Goal: Transaction & Acquisition: Subscribe to service/newsletter

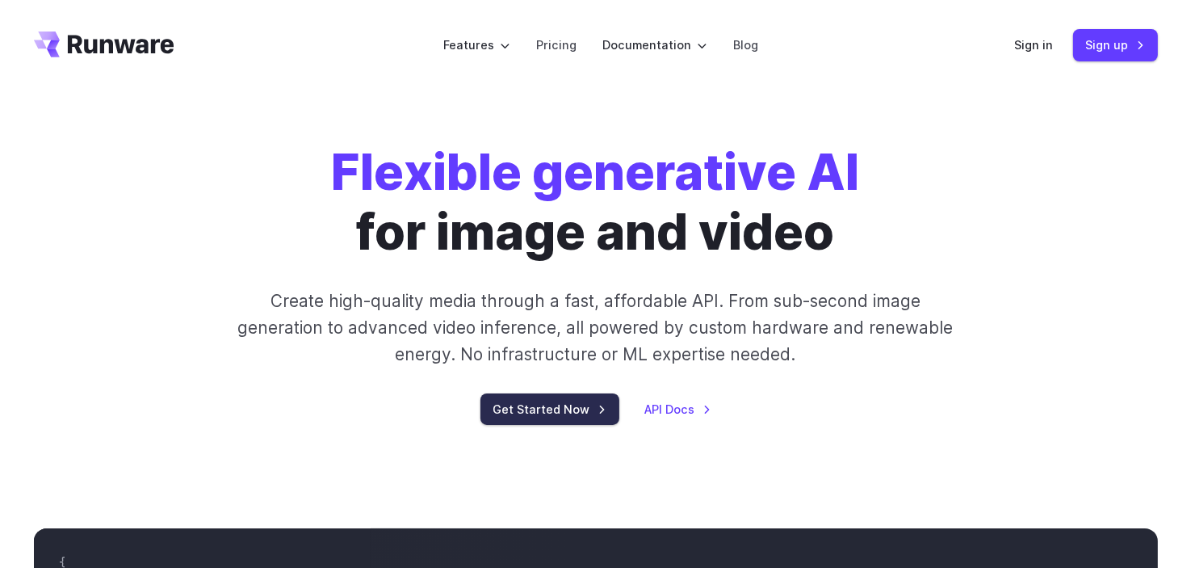
drag, startPoint x: 0, startPoint y: 0, endPoint x: 548, endPoint y: 410, distance: 684.6
click at [548, 410] on link "Get Started Now" at bounding box center [549, 408] width 139 height 31
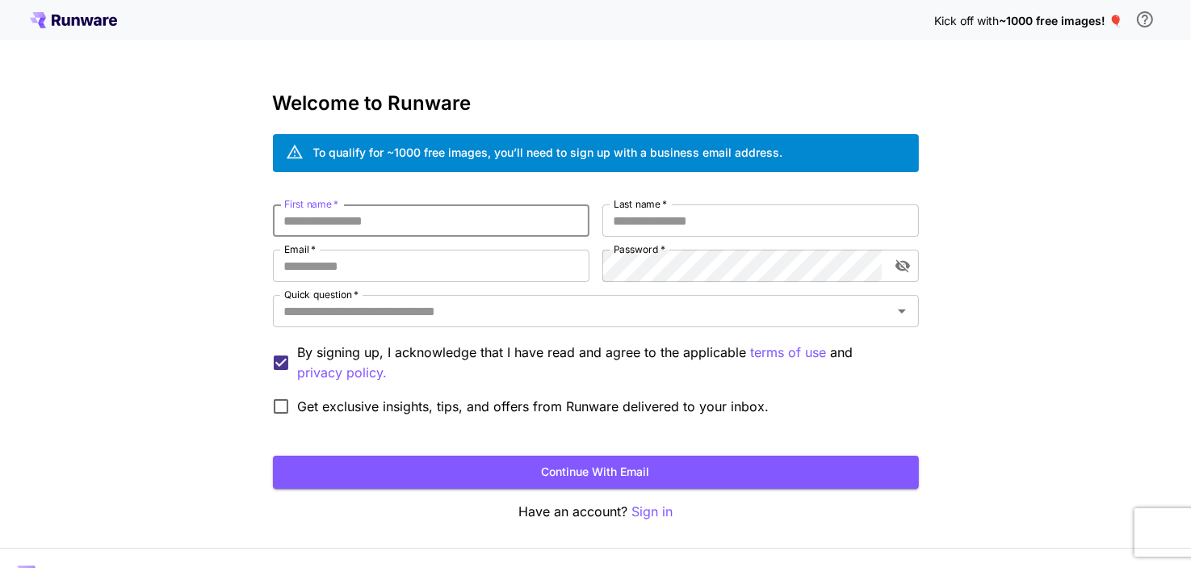
click at [455, 212] on input "First name   *" at bounding box center [431, 220] width 316 height 32
type input "*****"
type input "***"
click at [438, 267] on input "Email   *" at bounding box center [431, 265] width 316 height 32
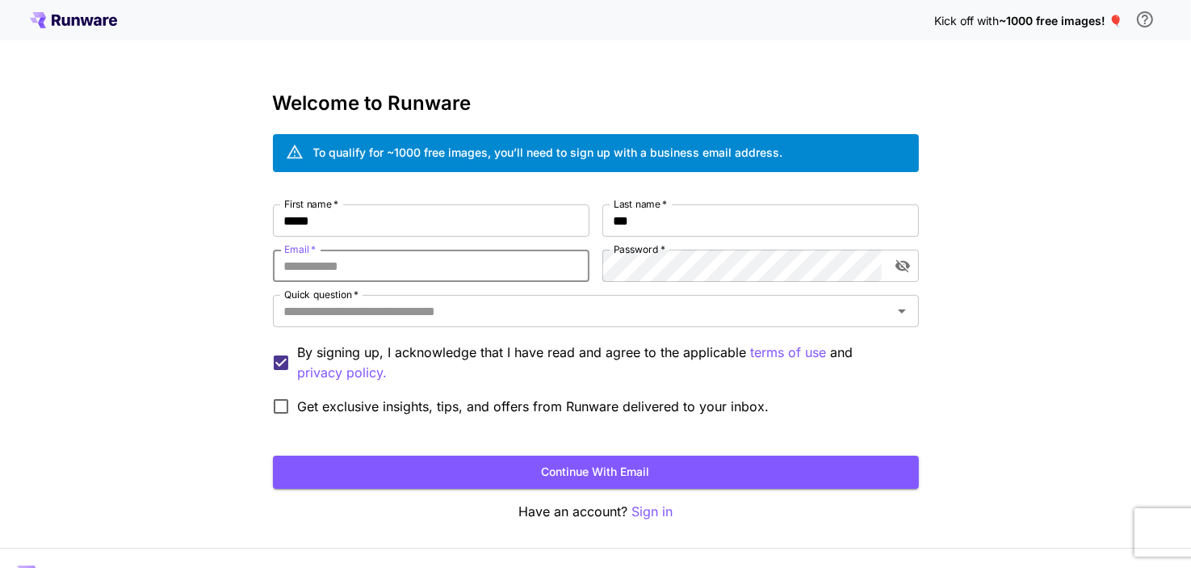
paste input "**********"
type input "**********"
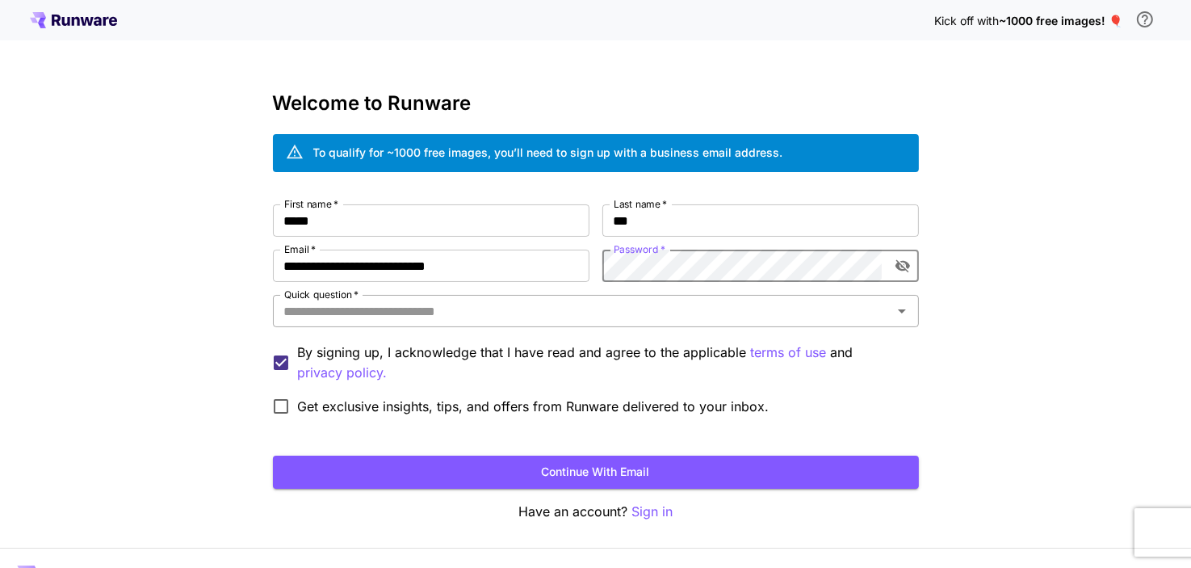
drag, startPoint x: 665, startPoint y: 312, endPoint x: 659, endPoint y: 317, distance: 8.6
click at [665, 312] on input "Quick question   *" at bounding box center [583, 311] width 610 height 23
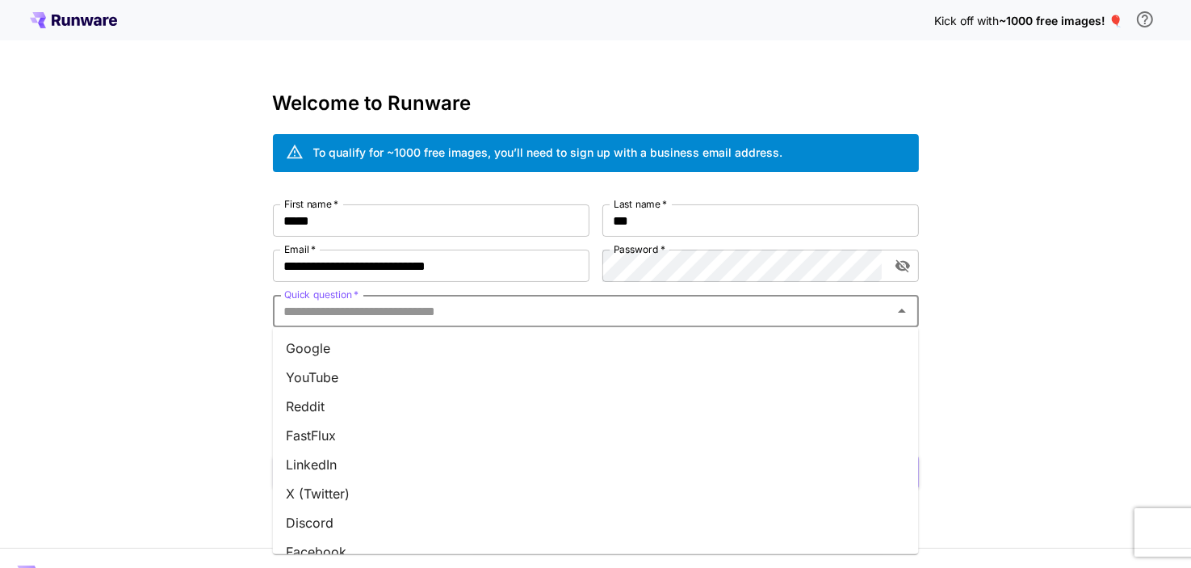
click at [406, 423] on li "FastFlux" at bounding box center [596, 435] width 646 height 29
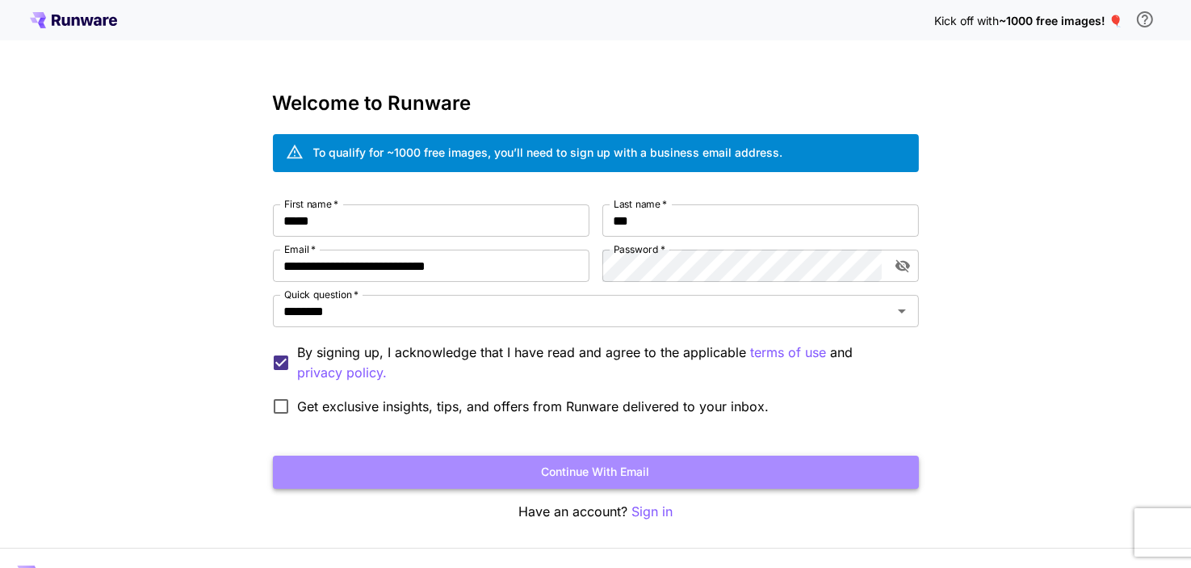
click at [483, 472] on button "Continue with email" at bounding box center [596, 471] width 646 height 33
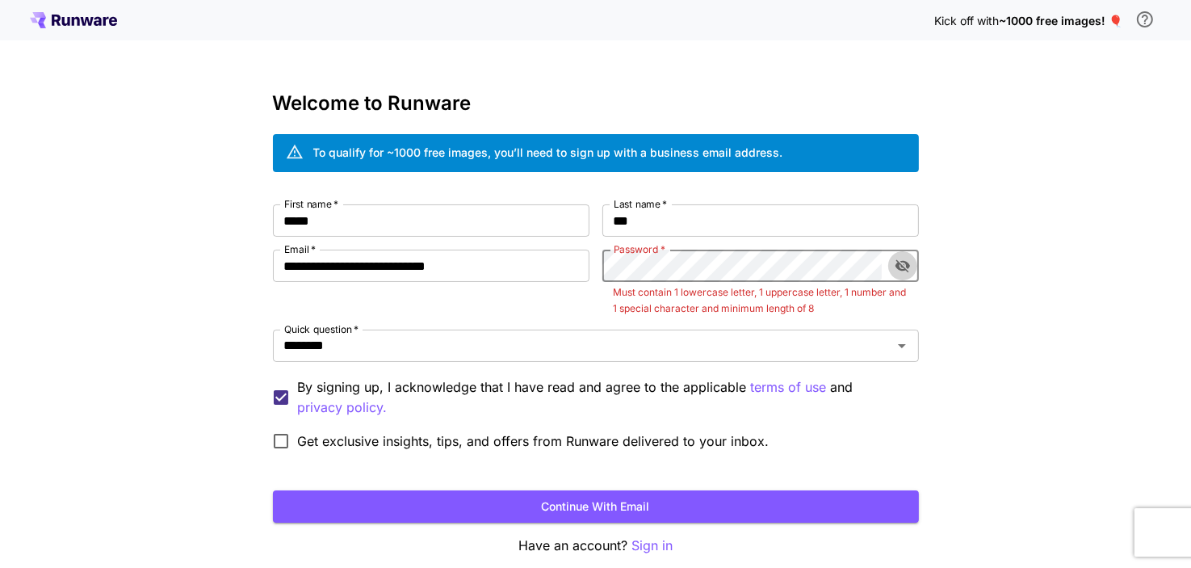
click at [904, 265] on icon "toggle password visibility" at bounding box center [903, 266] width 16 height 16
click at [566, 514] on button "Continue with email" at bounding box center [596, 506] width 646 height 33
click at [903, 270] on icon "toggle password visibility" at bounding box center [902, 266] width 15 height 10
click at [903, 270] on icon "toggle password visibility" at bounding box center [902, 266] width 15 height 13
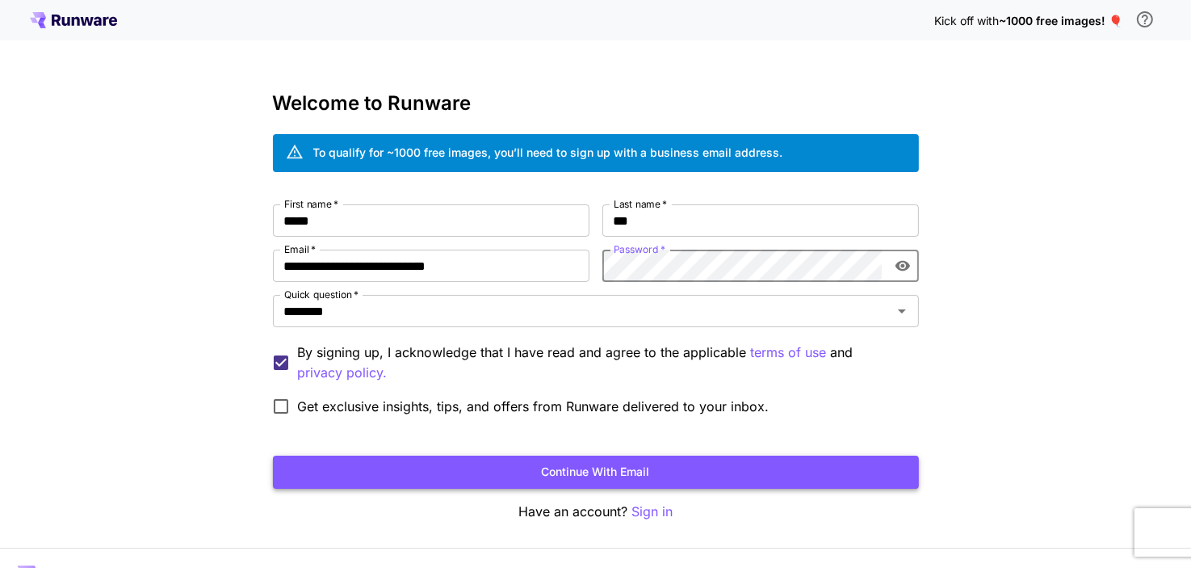
click at [769, 464] on button "Continue with email" at bounding box center [596, 471] width 646 height 33
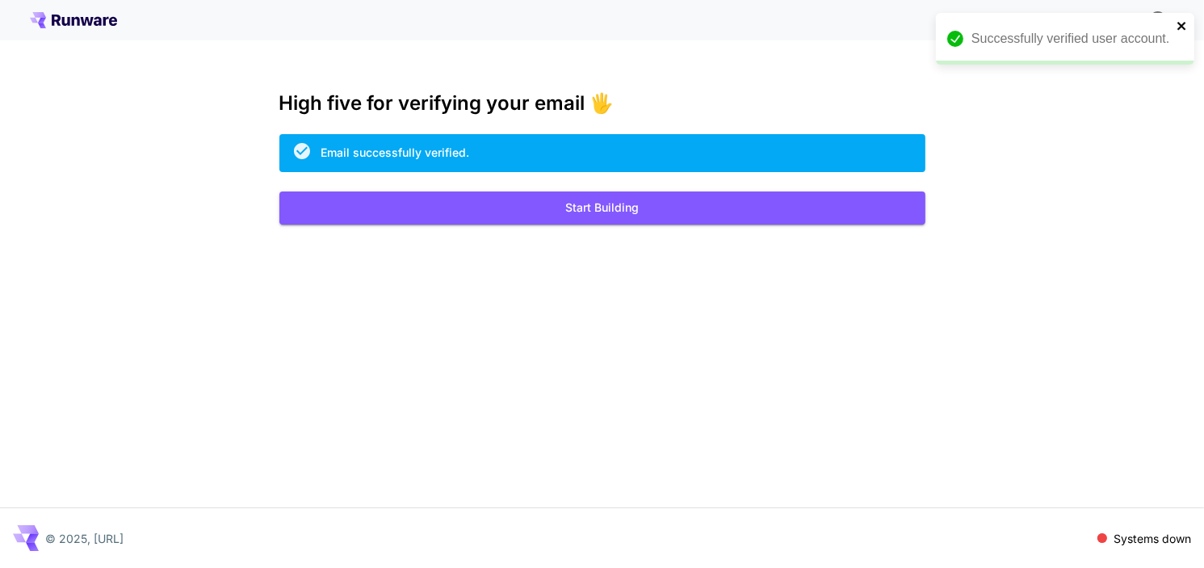
click at [1184, 23] on icon "close" at bounding box center [1181, 26] width 8 height 8
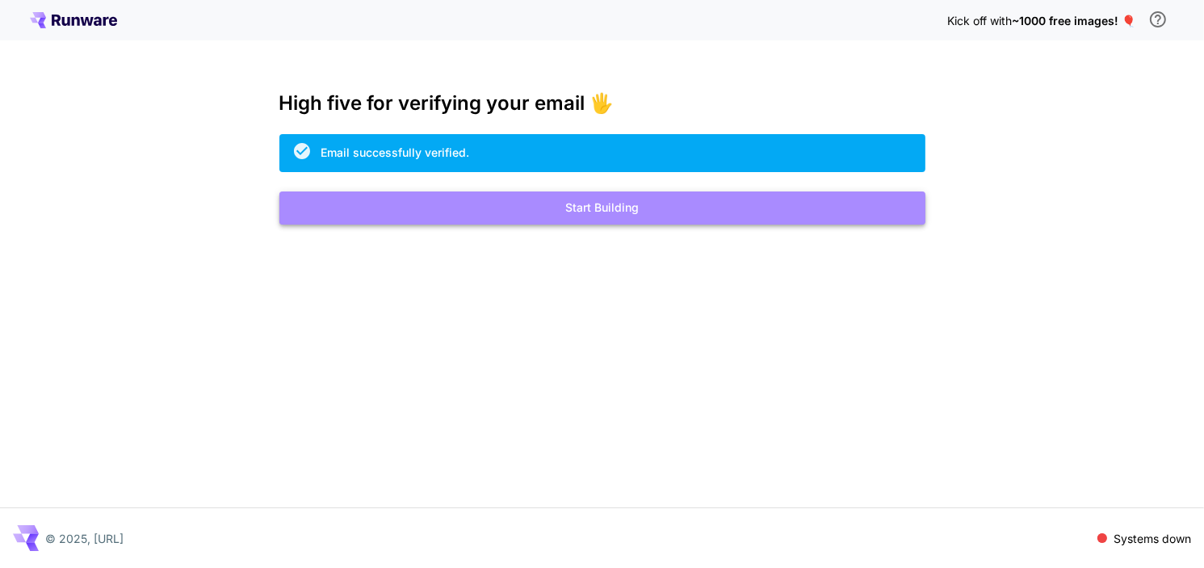
click at [773, 197] on button "Start Building" at bounding box center [602, 207] width 646 height 33
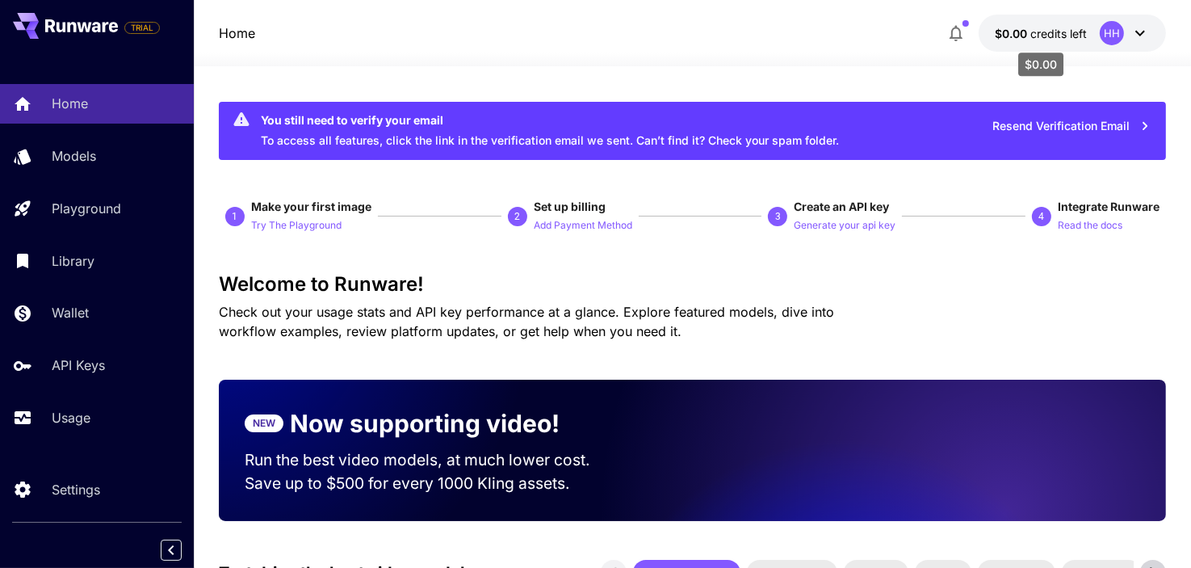
click at [1024, 32] on span "$0.00" at bounding box center [1013, 34] width 36 height 14
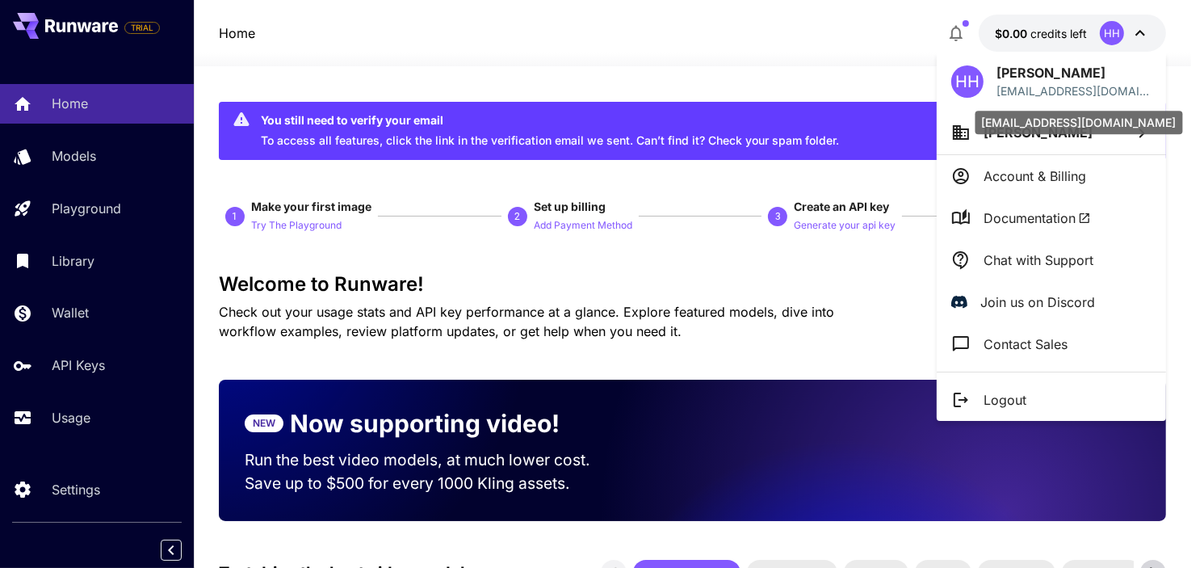
click at [1048, 93] on p "marcilleyoonof65060m@prosp.us" at bounding box center [1073, 90] width 155 height 17
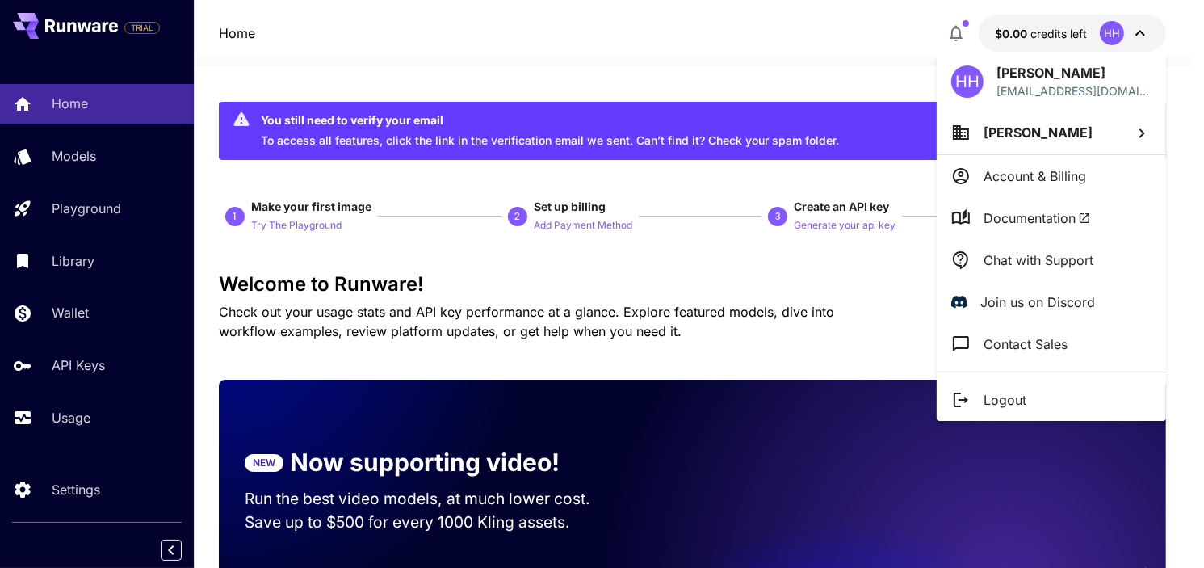
click at [691, 291] on div at bounding box center [602, 284] width 1204 height 568
